Goal: Check status: Check status

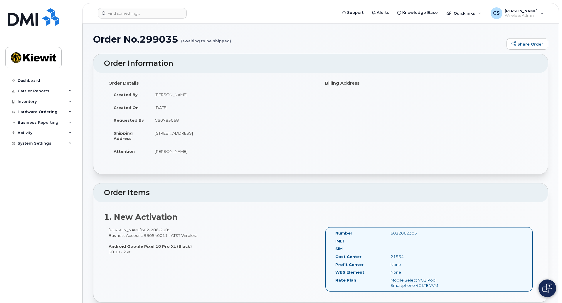
scroll to position [113, 0]
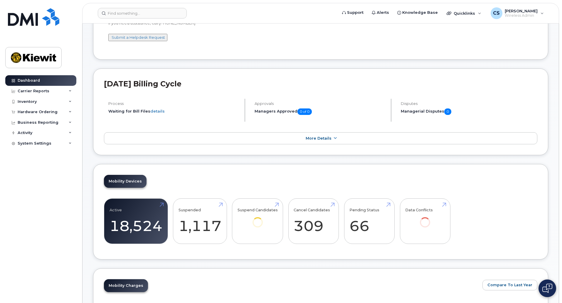
scroll to position [62, 0]
click at [36, 115] on div "Hardware Ordering" at bounding box center [40, 112] width 71 height 11
click at [38, 129] on link "Orders" at bounding box center [46, 133] width 61 height 11
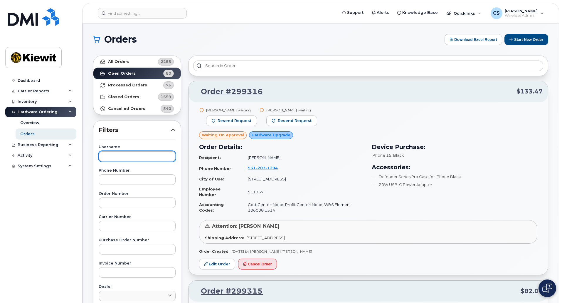
click at [118, 151] on input "text" at bounding box center [137, 156] width 77 height 11
type input "schmitz"
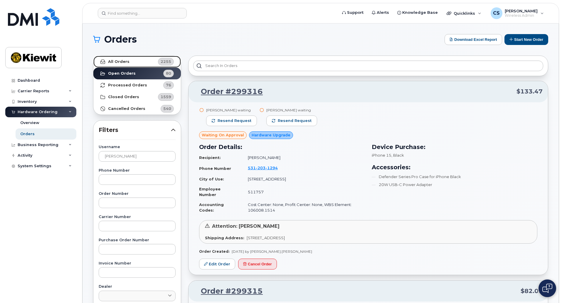
click at [133, 67] on link "All Orders 2255" at bounding box center [137, 62] width 88 height 12
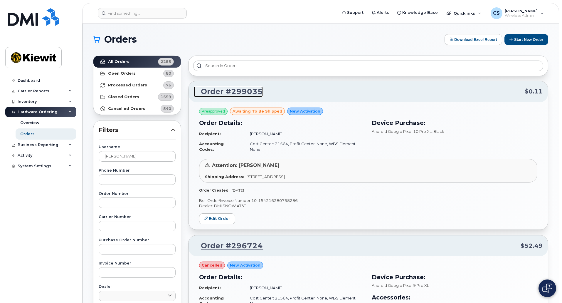
click at [241, 91] on link "Order #299035" at bounding box center [228, 91] width 69 height 11
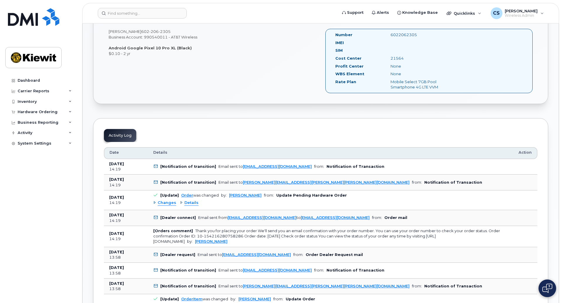
scroll to position [205, 0]
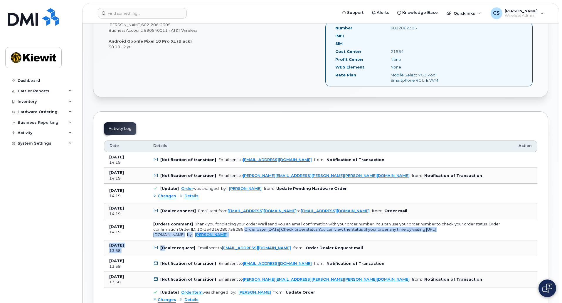
drag, startPoint x: 242, startPoint y: 228, endPoint x: 163, endPoint y: 249, distance: 82.1
